Goal: Information Seeking & Learning: Compare options

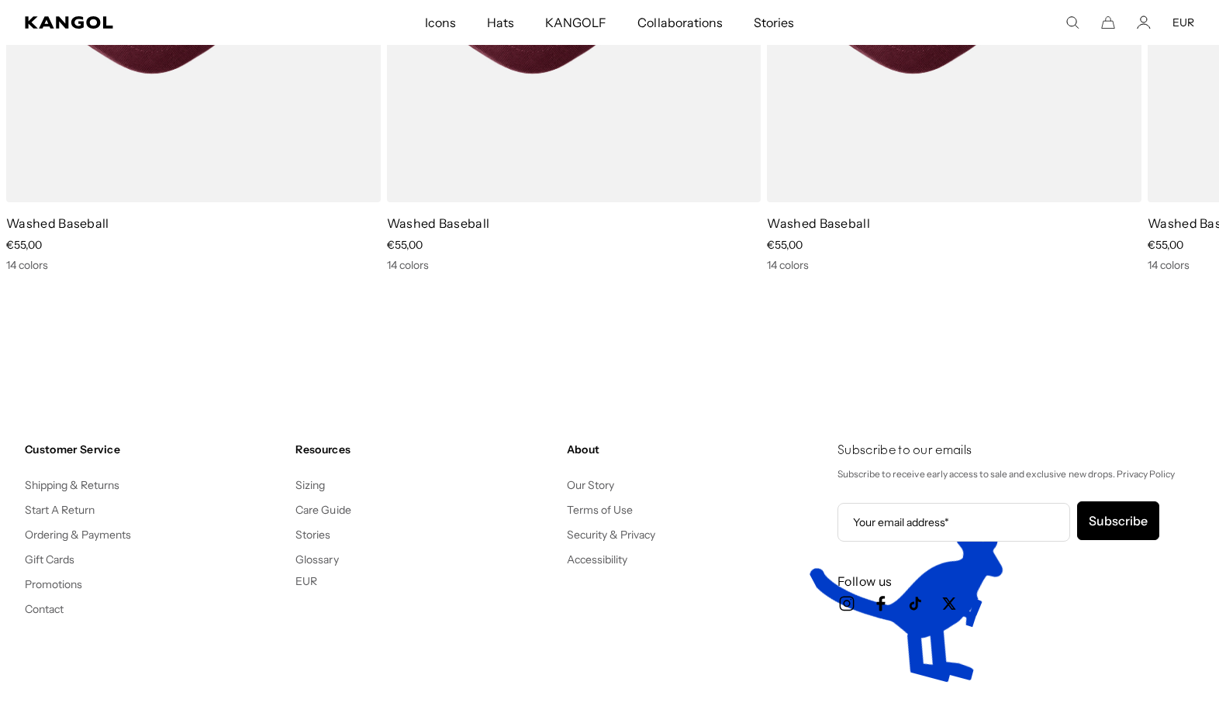
scroll to position [0, 319]
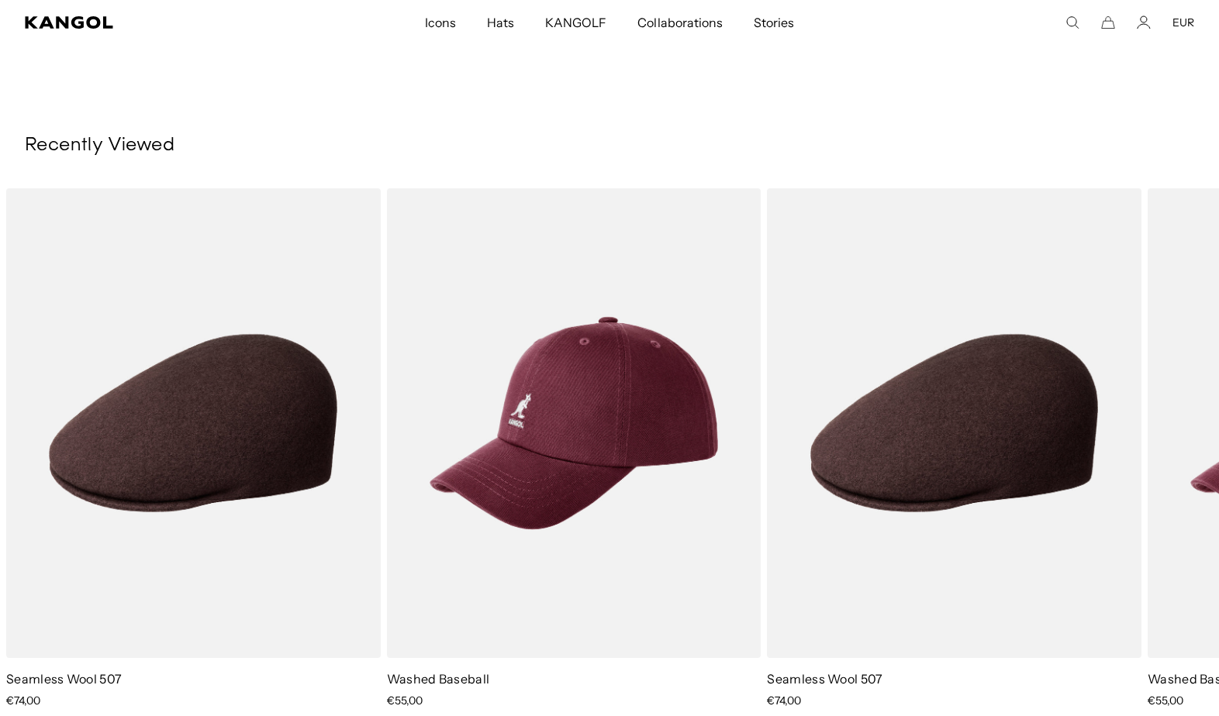
scroll to position [0, 319]
